Goal: Find specific page/section: Find specific page/section

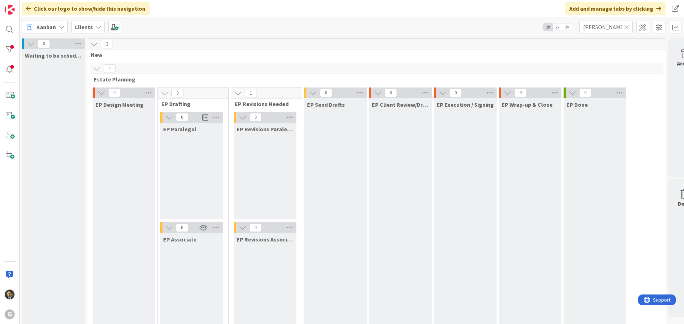
click at [625, 26] on icon at bounding box center [626, 27] width 5 height 6
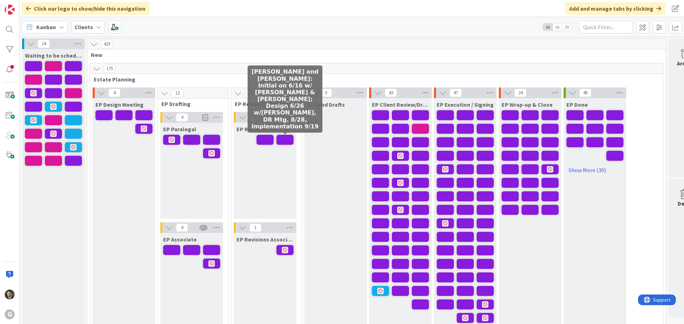
scroll to position [36, 0]
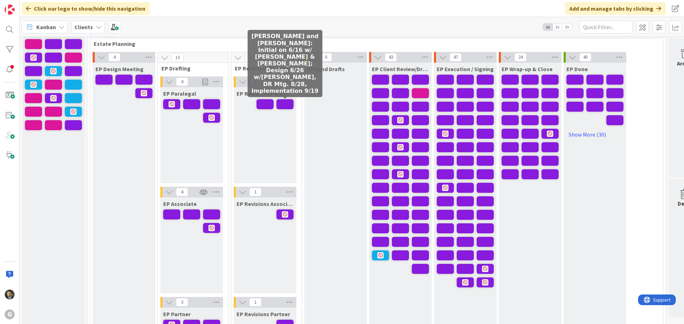
click at [282, 106] on span at bounding box center [284, 104] width 17 height 10
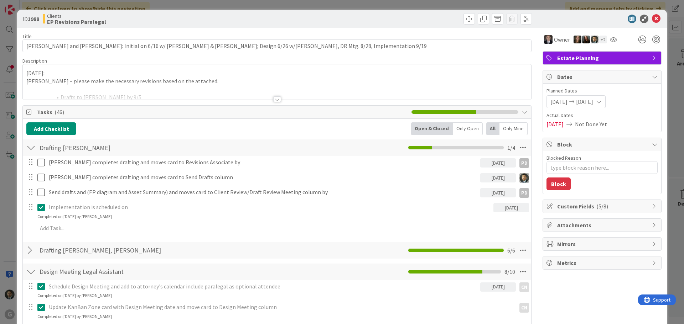
click at [315, 2] on div "ID 1988 Clients EP Revisions Paralegal Title 116 / 128 [PERSON_NAME] and [PERSO…" at bounding box center [342, 162] width 684 height 324
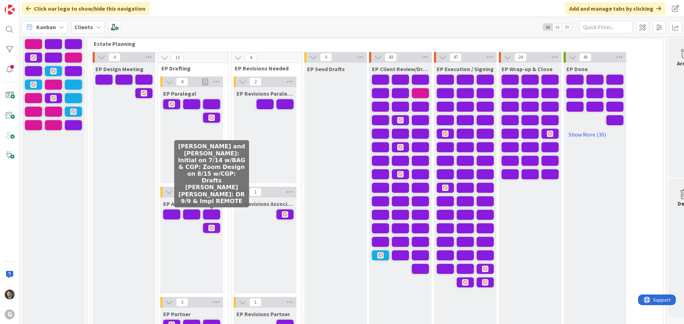
click at [210, 214] on span at bounding box center [211, 215] width 17 height 10
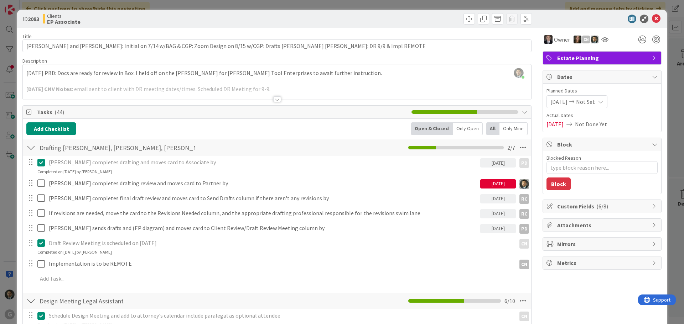
type textarea "x"
